Goal: Check status: Check status

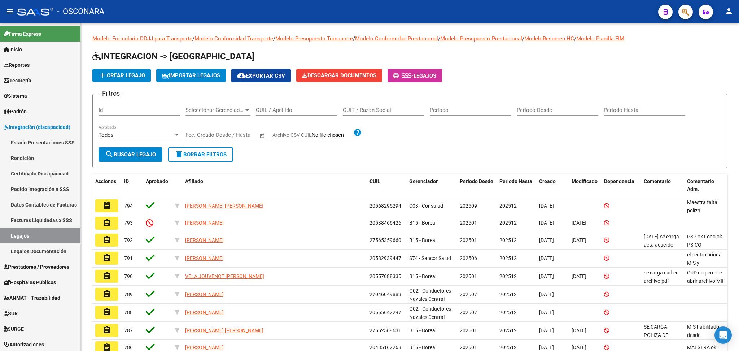
click at [399, 132] on div "Filtros Id Seleccionar Gerenciador Seleccionar Gerenciador CUIL / Apellido CUIT…" at bounding box center [409, 123] width 622 height 47
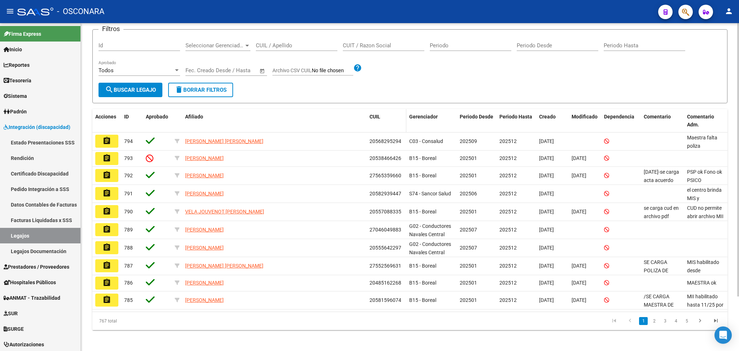
scroll to position [66, 0]
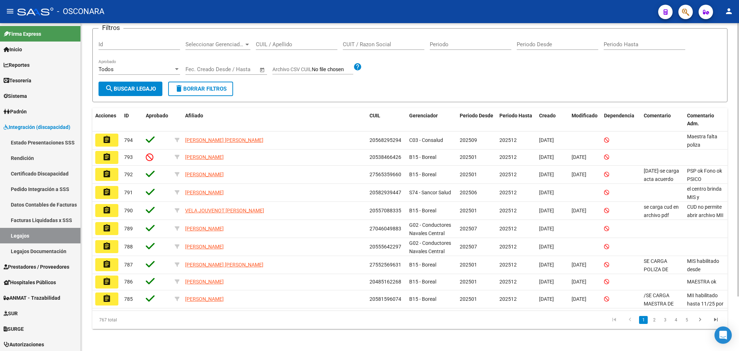
click at [413, 78] on div "Filtros Id Seleccionar Gerenciador Seleccionar Gerenciador CUIL / Apellido CUIT…" at bounding box center [409, 57] width 622 height 47
click at [424, 82] on form "Filtros Id Seleccionar Gerenciador Seleccionar Gerenciador CUIL / Apellido CUIT…" at bounding box center [409, 65] width 635 height 74
click at [682, 13] on icon "button" at bounding box center [685, 12] width 7 height 8
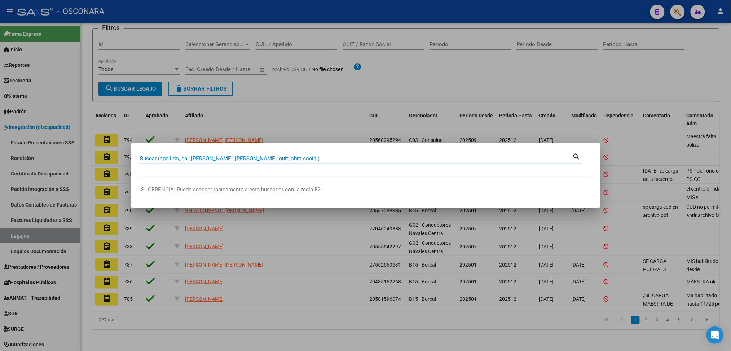
paste input "57827813"
type input "57827813"
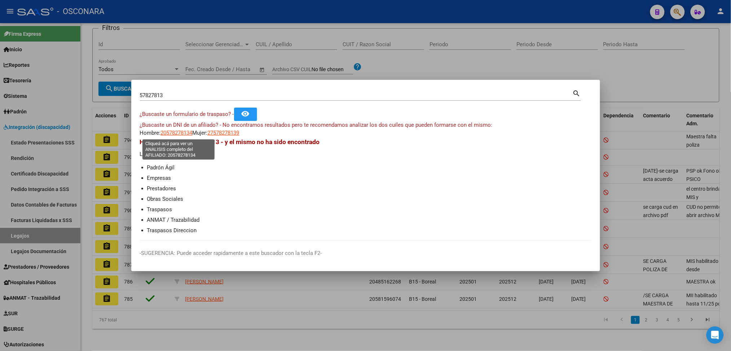
click at [179, 132] on span "20578278134" at bounding box center [177, 132] width 32 height 6
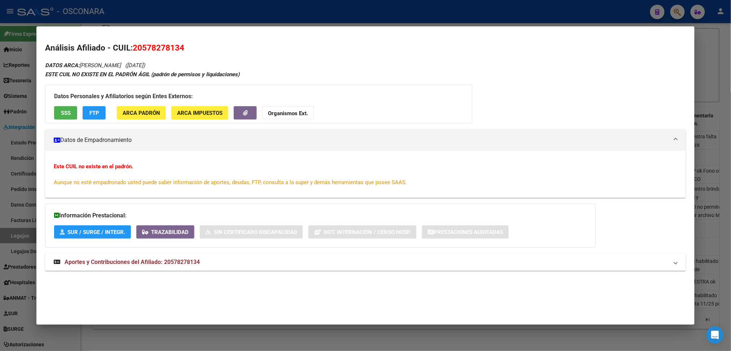
click at [66, 107] on button "SSS" at bounding box center [65, 112] width 23 height 13
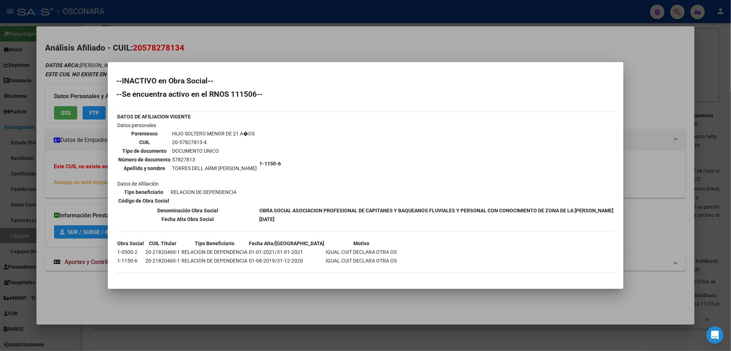
click at [273, 303] on div at bounding box center [365, 175] width 731 height 351
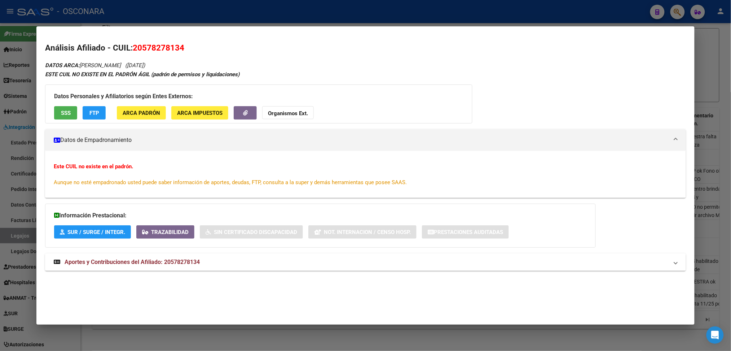
click at [270, 340] on div at bounding box center [365, 175] width 731 height 351
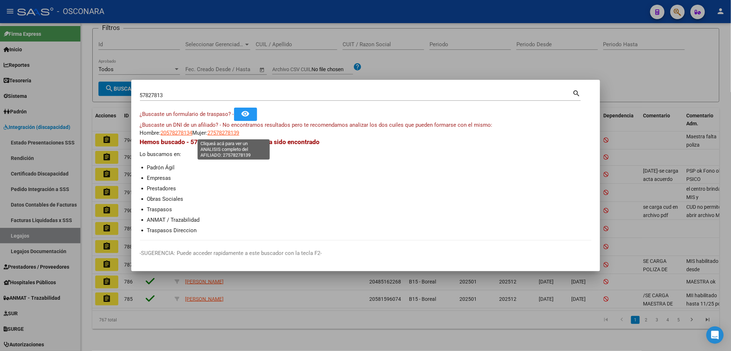
click at [230, 133] on span "27578278139" at bounding box center [224, 132] width 32 height 6
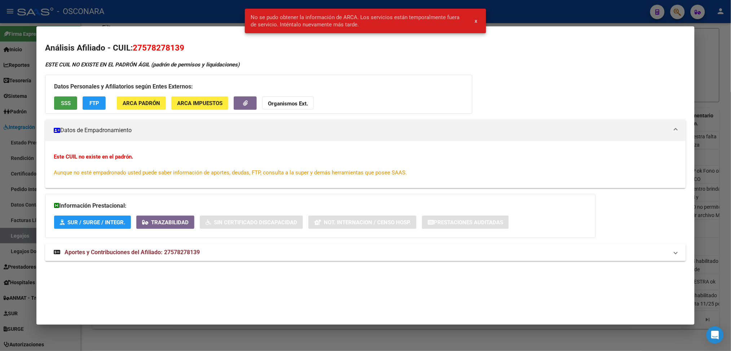
drag, startPoint x: 64, startPoint y: 97, endPoint x: 217, endPoint y: 102, distance: 153.7
click at [66, 95] on div "Datos Personales y Afiliatorios según Entes Externos: SSS FTP ARCA Padrón ARCA …" at bounding box center [258, 94] width 427 height 39
click at [65, 101] on span "SSS" at bounding box center [66, 103] width 10 height 6
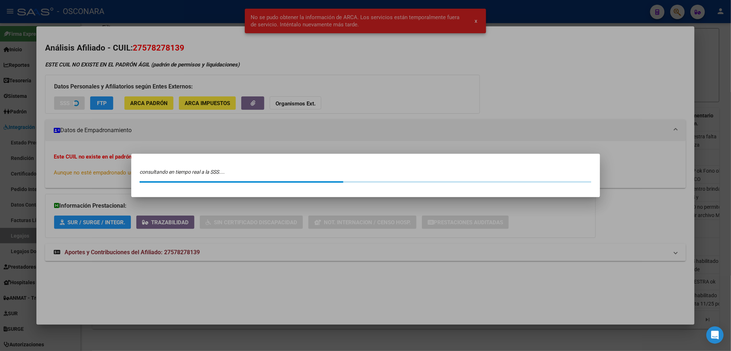
click at [65, 101] on div at bounding box center [365, 175] width 731 height 351
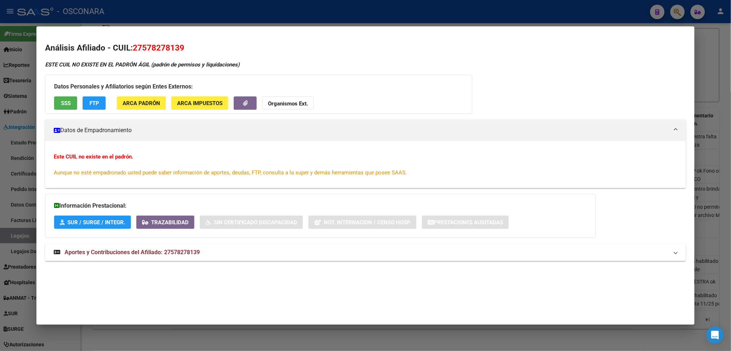
click at [61, 102] on span "SSS" at bounding box center [66, 103] width 10 height 6
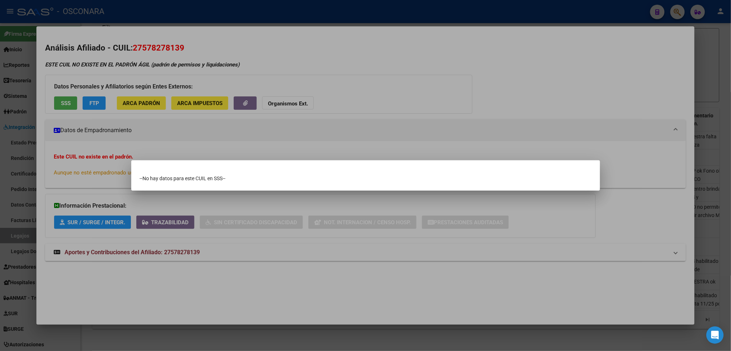
click at [184, 145] on div at bounding box center [365, 175] width 731 height 351
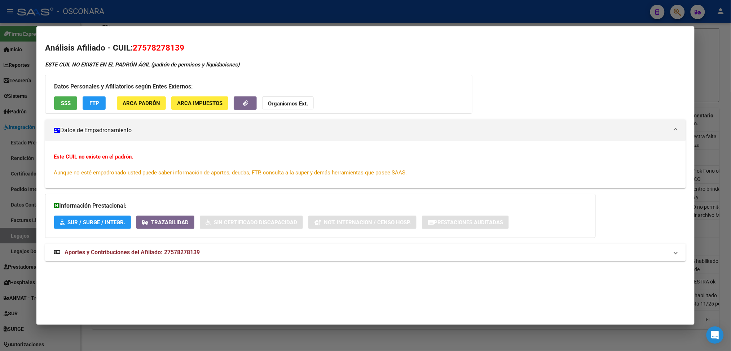
drag, startPoint x: 224, startPoint y: 295, endPoint x: 225, endPoint y: 300, distance: 5.7
click at [225, 295] on mat-dialog-container "Análisis Afiliado - CUIL: 27578278139 ESTE CUIL NO EXISTE EN EL PADRÓN ÁGIL (pa…" at bounding box center [365, 175] width 658 height 298
click at [232, 338] on div at bounding box center [365, 175] width 731 height 351
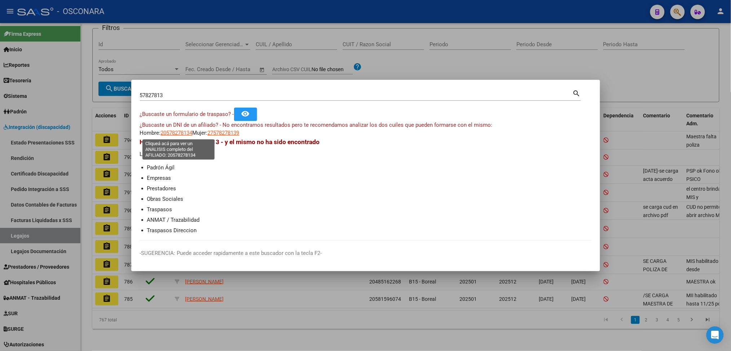
click at [175, 134] on span "20578278134" at bounding box center [177, 132] width 32 height 6
type textarea "20578278134"
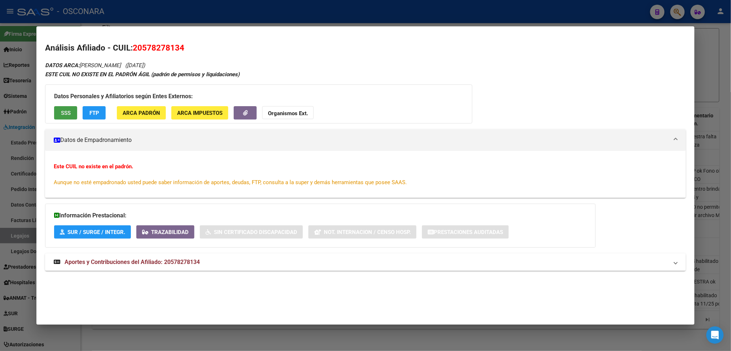
click at [62, 112] on span "SSS" at bounding box center [66, 113] width 10 height 6
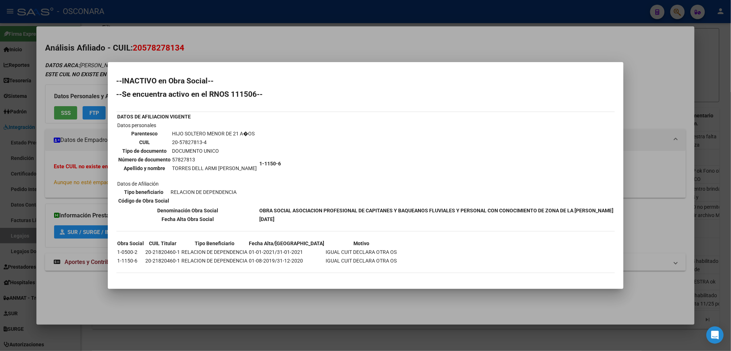
click at [284, 298] on div at bounding box center [365, 175] width 731 height 351
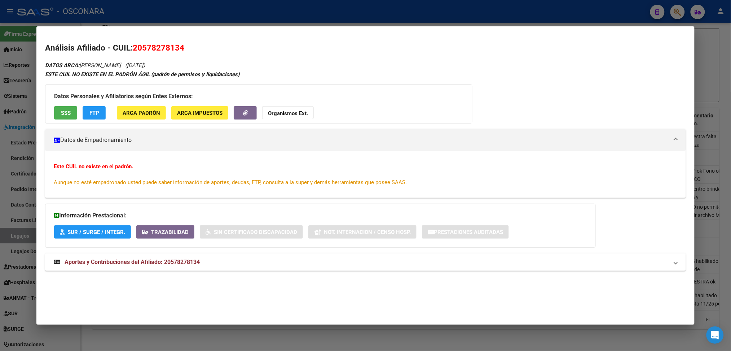
click at [61, 113] on span "SSS" at bounding box center [66, 113] width 10 height 6
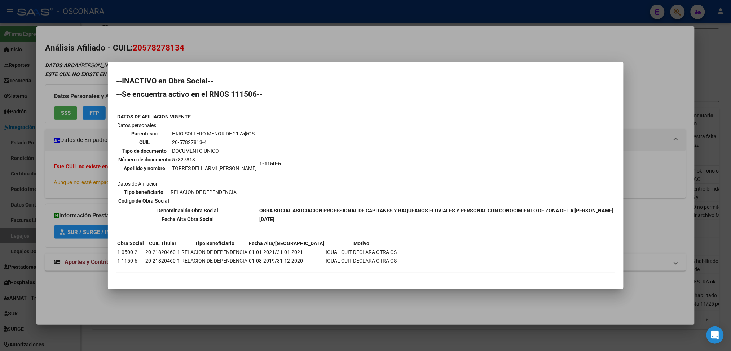
click at [90, 178] on div at bounding box center [365, 175] width 731 height 351
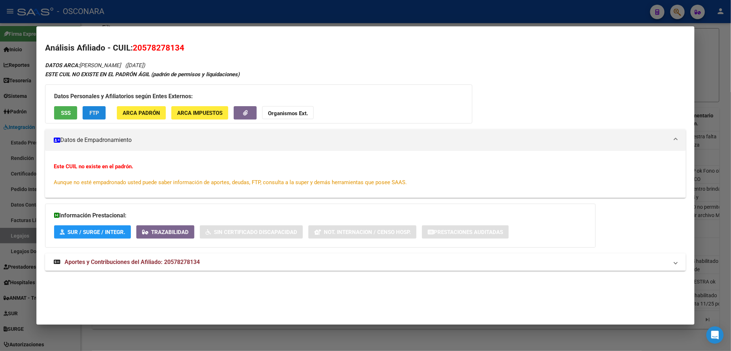
click at [92, 114] on span "FTP" at bounding box center [94, 113] width 10 height 6
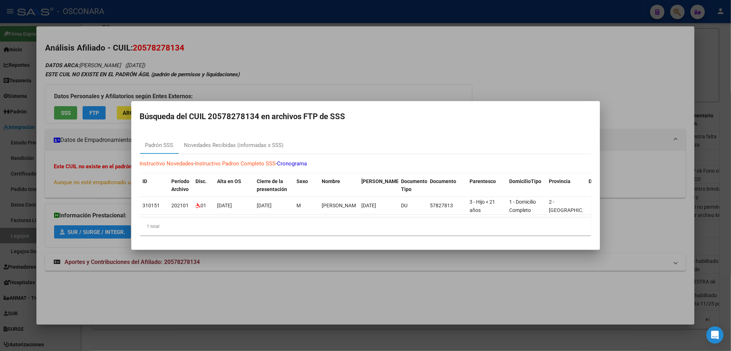
click at [62, 111] on div at bounding box center [365, 175] width 731 height 351
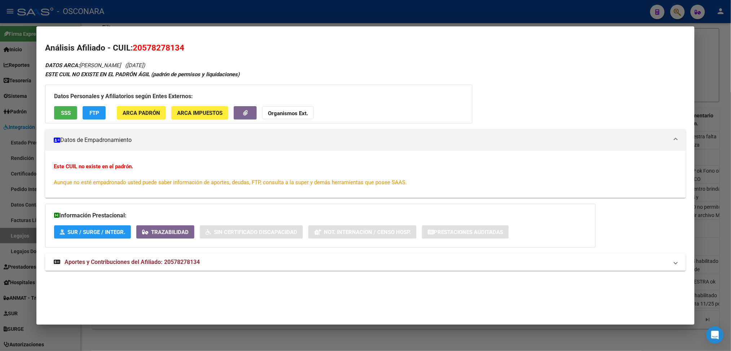
click at [62, 114] on span "SSS" at bounding box center [66, 113] width 10 height 6
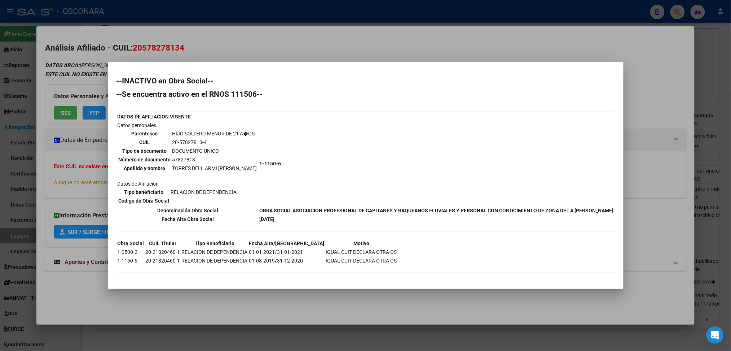
click at [97, 67] on div at bounding box center [365, 175] width 731 height 351
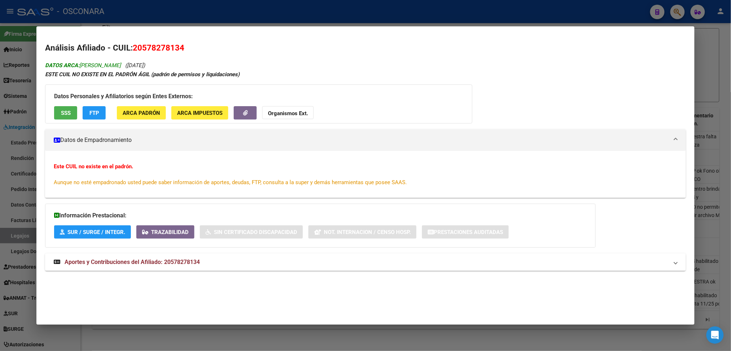
click at [54, 106] on button "SSS" at bounding box center [65, 112] width 23 height 13
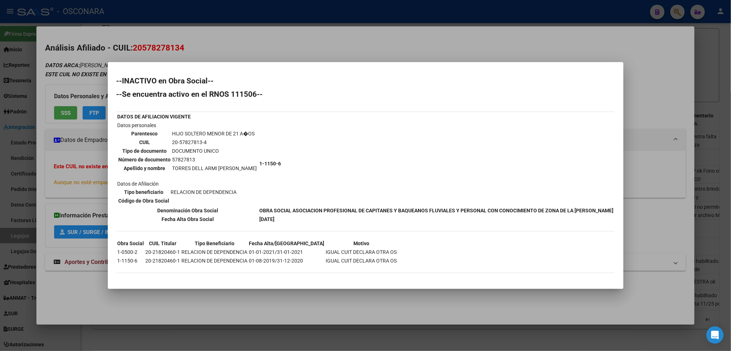
click at [17, 180] on div at bounding box center [365, 175] width 731 height 351
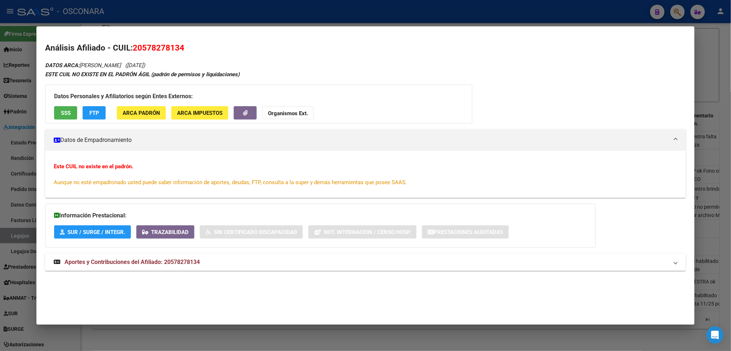
click at [22, 201] on div at bounding box center [365, 175] width 731 height 351
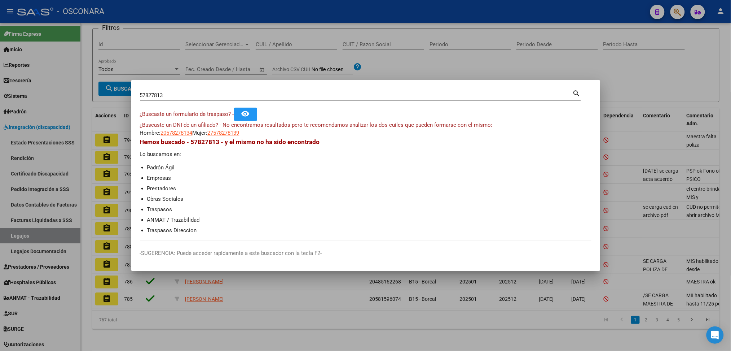
click at [31, 276] on div at bounding box center [365, 175] width 731 height 351
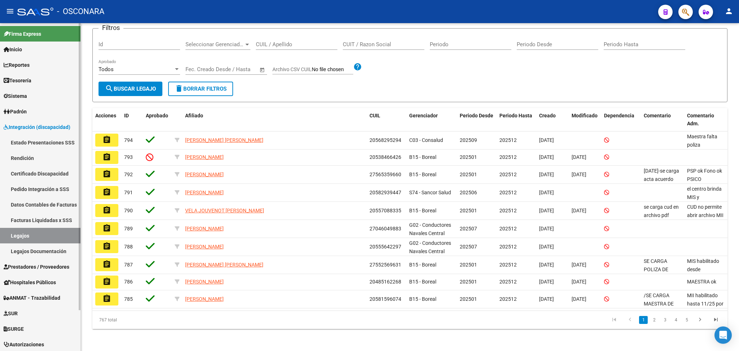
click at [25, 299] on span "ANMAT - Trazabilidad" at bounding box center [32, 298] width 57 height 8
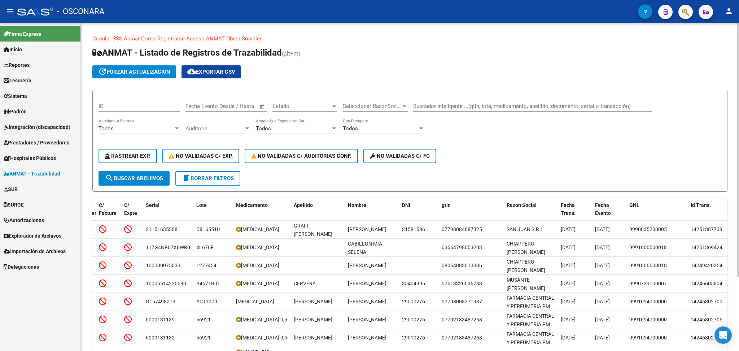
click at [484, 163] on div "ID Fecha inicio – Fecha fin Fecha Evento Desde / Hasta Estado Estado Selecciona…" at bounding box center [409, 133] width 622 height 75
click at [29, 173] on span "ANMAT - Trazabilidad" at bounding box center [32, 173] width 57 height 8
click at [224, 38] on link "Acceso ANMAT Obras Sociales" at bounding box center [224, 38] width 76 height 6
click at [347, 74] on div "update forzar actualizacion cloud_download Exportar CSV" at bounding box center [409, 71] width 635 height 13
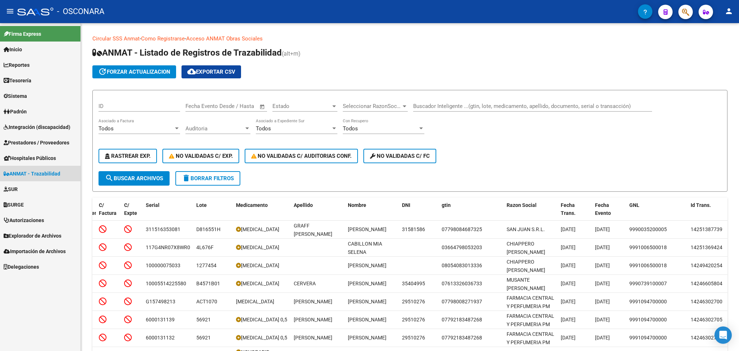
click at [32, 169] on span "ANMAT - Trazabilidad" at bounding box center [32, 173] width 57 height 8
click at [50, 125] on span "Integración (discapacidad)" at bounding box center [37, 127] width 67 height 8
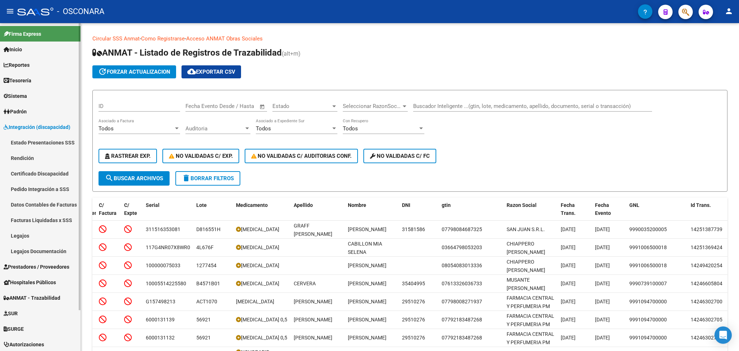
click at [32, 141] on link "Estado Presentaciones SSS" at bounding box center [40, 143] width 80 height 16
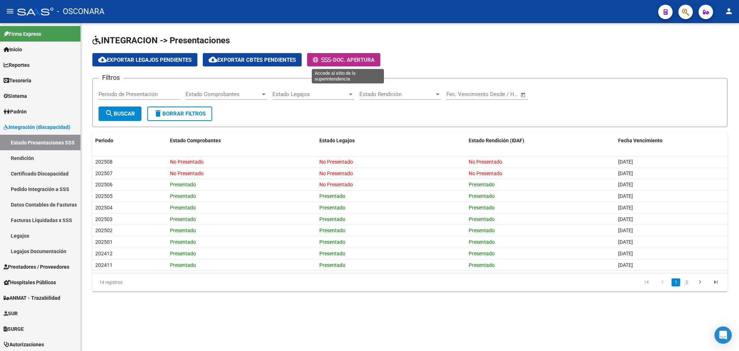
click at [352, 60] on span "Doc. Apertura" at bounding box center [353, 60] width 41 height 6
